Goal: Transaction & Acquisition: Purchase product/service

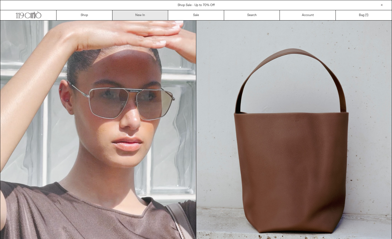
click at [140, 14] on link "New In" at bounding box center [141, 15] width 56 height 10
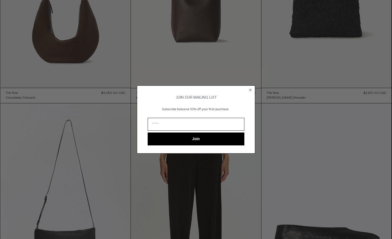
scroll to position [141, 0]
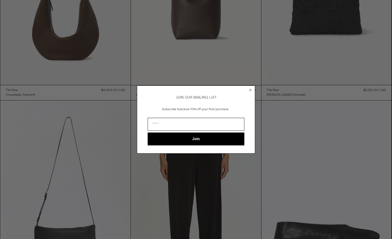
click at [251, 88] on circle "Close dialog" at bounding box center [250, 90] width 5 height 5
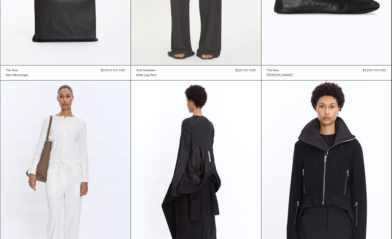
scroll to position [0, 0]
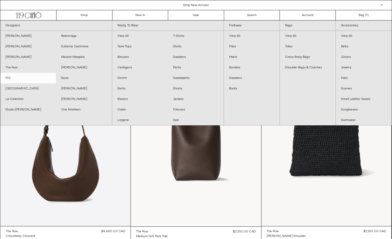
click at [20, 78] on link "R13" at bounding box center [28, 78] width 56 height 11
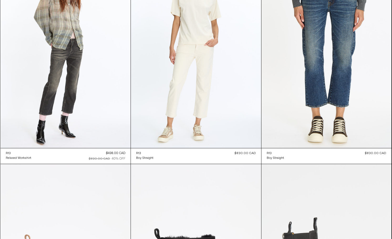
scroll to position [1317, 0]
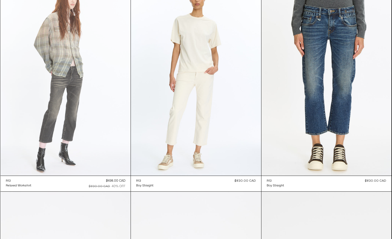
click at [99, 83] on at bounding box center [66, 77] width 130 height 195
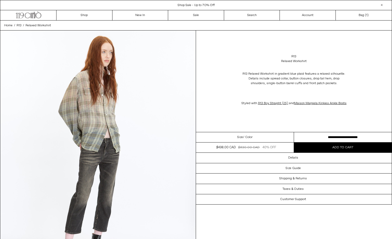
click at [352, 143] on select "**********" at bounding box center [343, 137] width 98 height 10
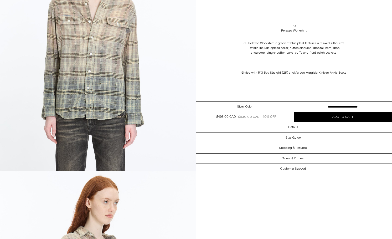
scroll to position [258, 0]
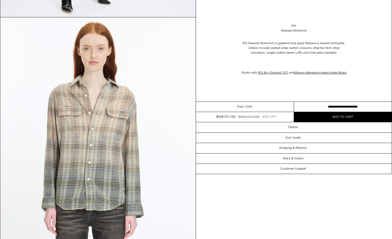
click at [318, 111] on select "**********" at bounding box center [343, 107] width 98 height 10
click at [337, 119] on span "Add to cart" at bounding box center [343, 117] width 21 height 4
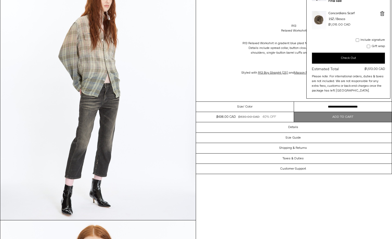
scroll to position [0, 0]
